Goal: Information Seeking & Learning: Understand process/instructions

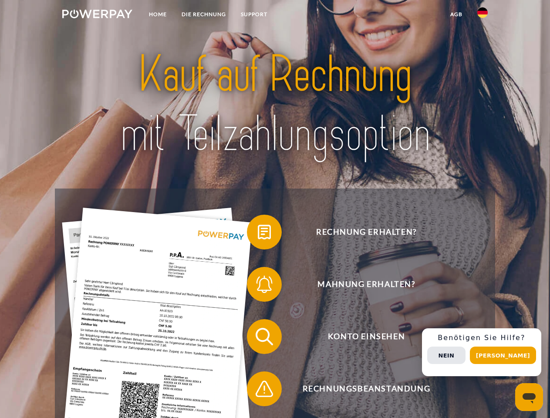
click at [97, 15] on img at bounding box center [97, 14] width 70 height 9
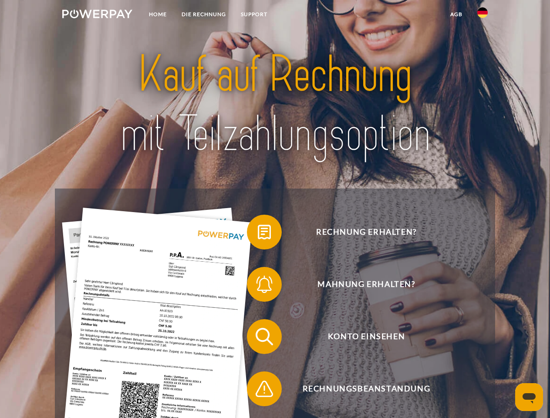
click at [482, 15] on img at bounding box center [482, 12] width 10 height 10
click at [456, 14] on link "agb" at bounding box center [456, 15] width 27 height 16
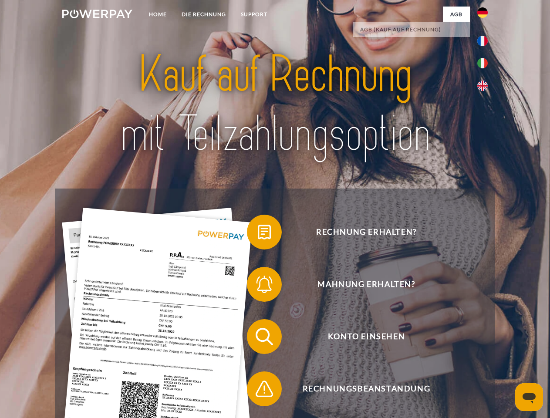
click at [258, 234] on span at bounding box center [251, 232] width 44 height 44
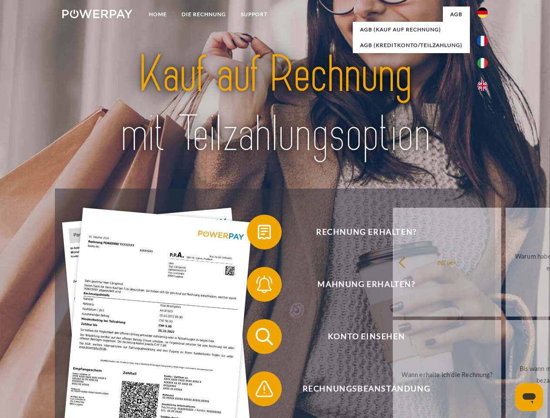
click at [258, 286] on span at bounding box center [251, 284] width 44 height 44
click at [505, 338] on link "Bis wann muss die Rechnung bezahlt werden?" at bounding box center [559, 374] width 108 height 109
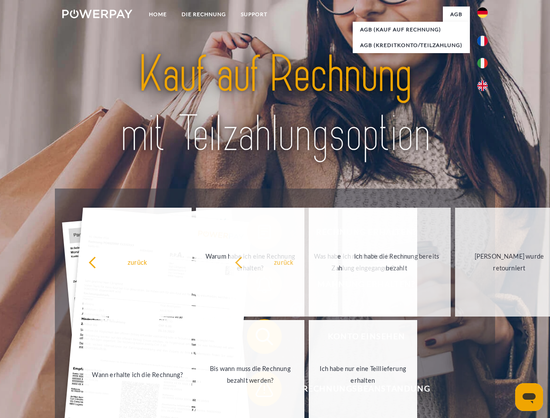
click at [258, 390] on span at bounding box center [251, 389] width 44 height 44
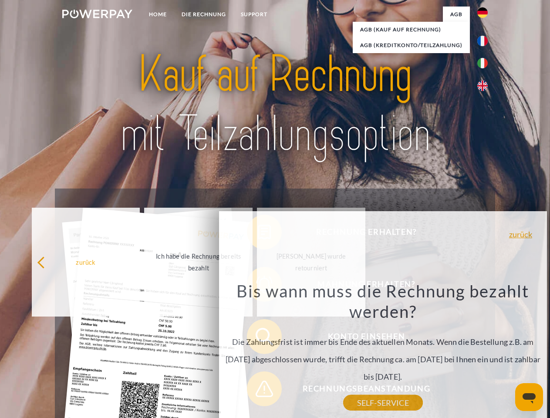
click at [485, 352] on div "Rechnung erhalten? Mahnung erhalten? Konto einsehen" at bounding box center [275, 362] width 440 height 348
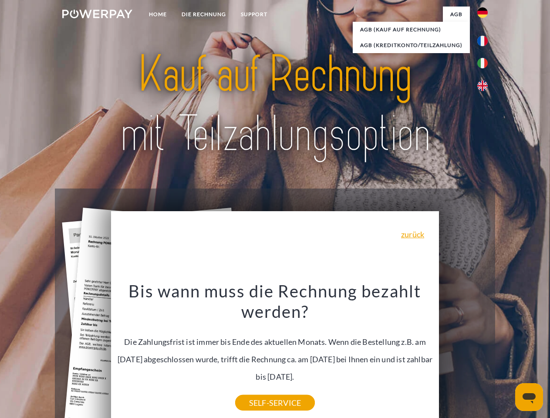
click at [463, 354] on span "Konto einsehen" at bounding box center [365, 336] width 213 height 35
click at [506, 355] on header "Home DIE RECHNUNG SUPPORT" at bounding box center [275, 300] width 550 height 601
